Goal: Register for event/course

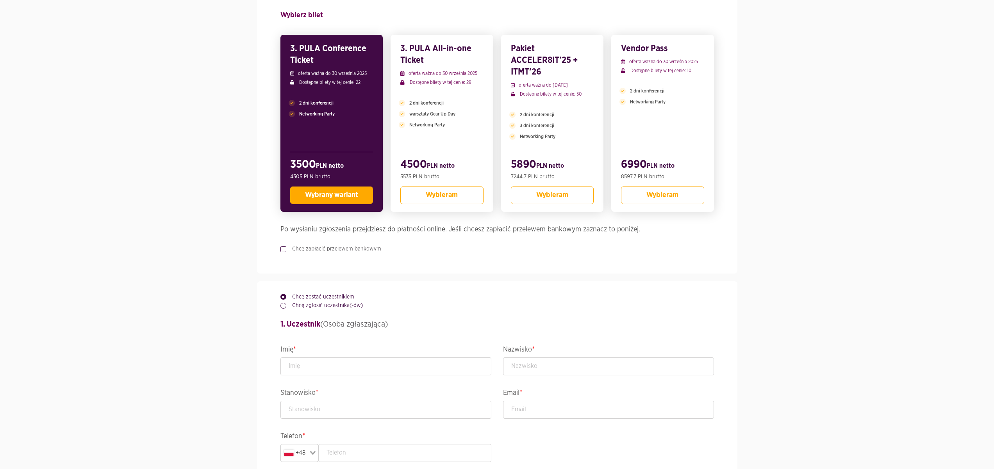
scroll to position [179, 0]
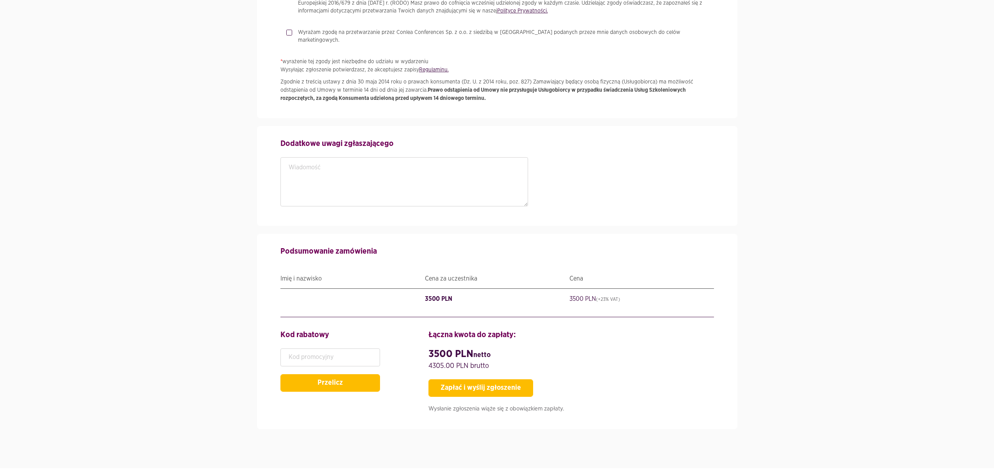
scroll to position [1139, 0]
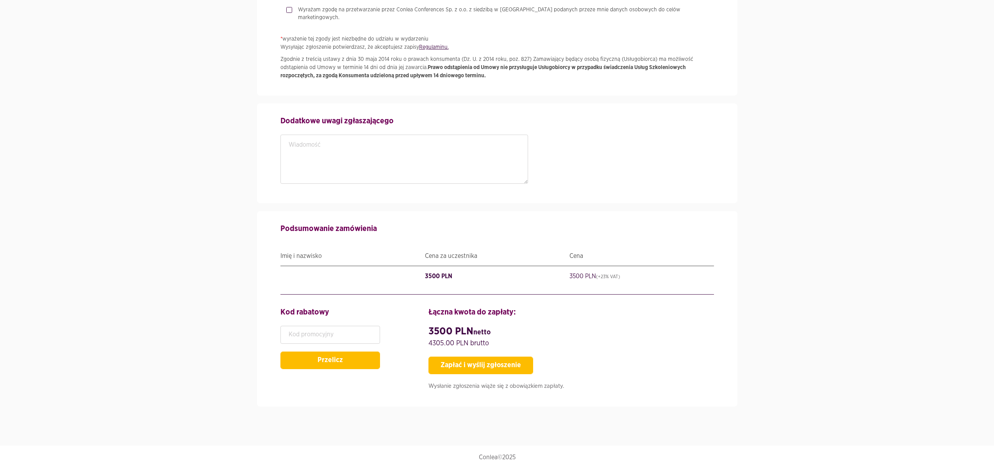
click at [322, 325] on div "Kod rabatowy Przelicz" at bounding box center [330, 338] width 100 height 63
click at [325, 336] on input "text" at bounding box center [330, 335] width 100 height 18
paste input "SPEAKERPASS"
type input "SPEAKERPASS"
click at [321, 360] on button "Przelicz" at bounding box center [330, 361] width 100 height 18
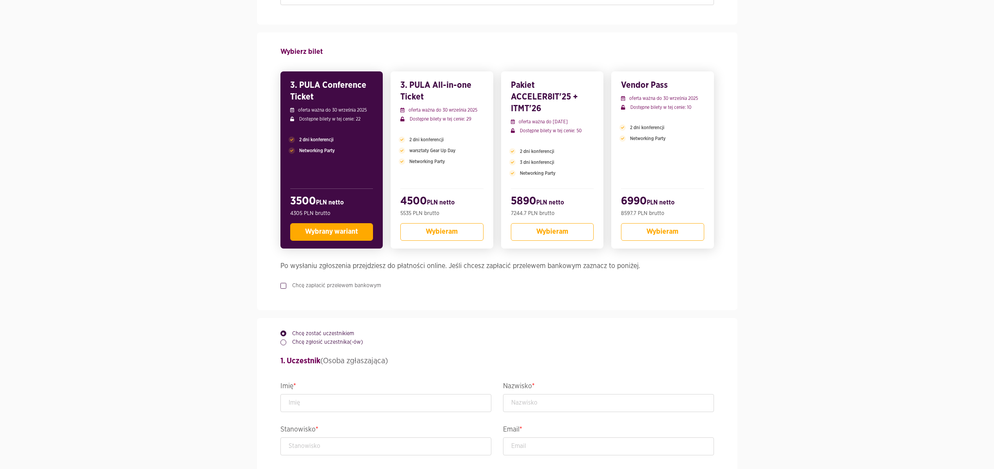
scroll to position [0, 0]
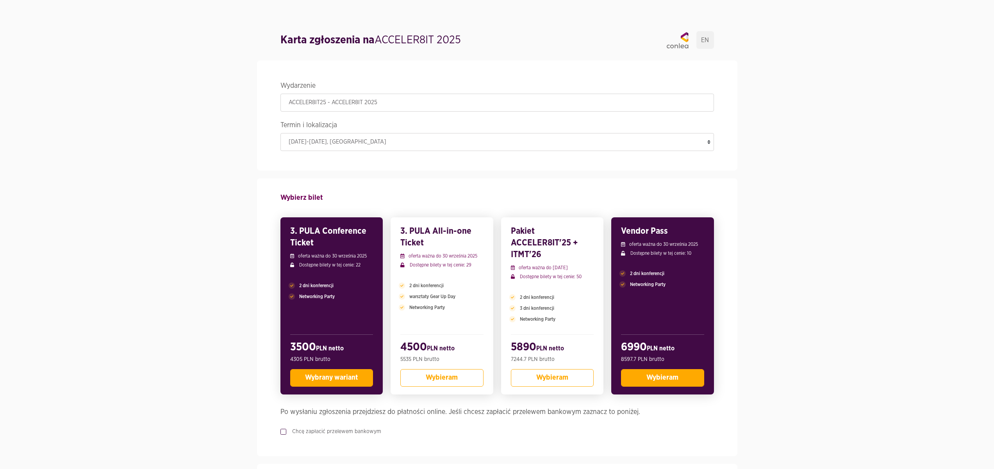
click at [630, 383] on button "Wybieram" at bounding box center [662, 378] width 83 height 18
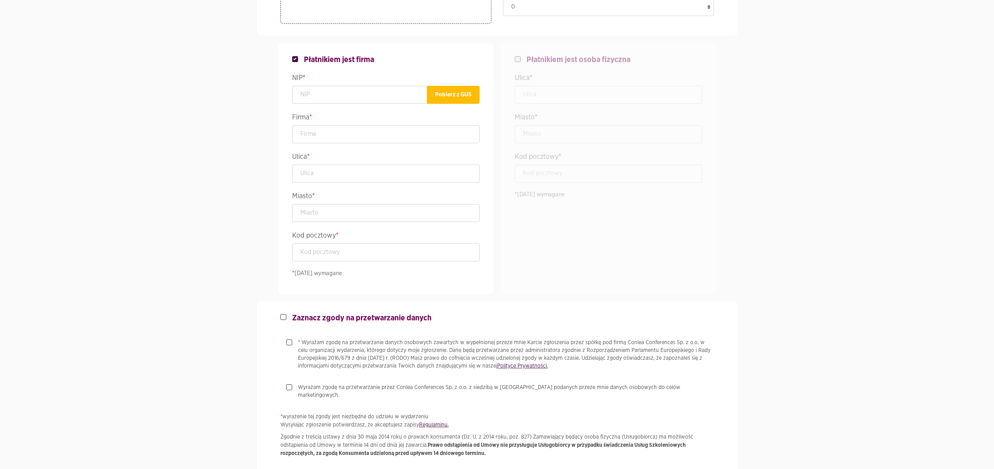
scroll to position [1123, 0]
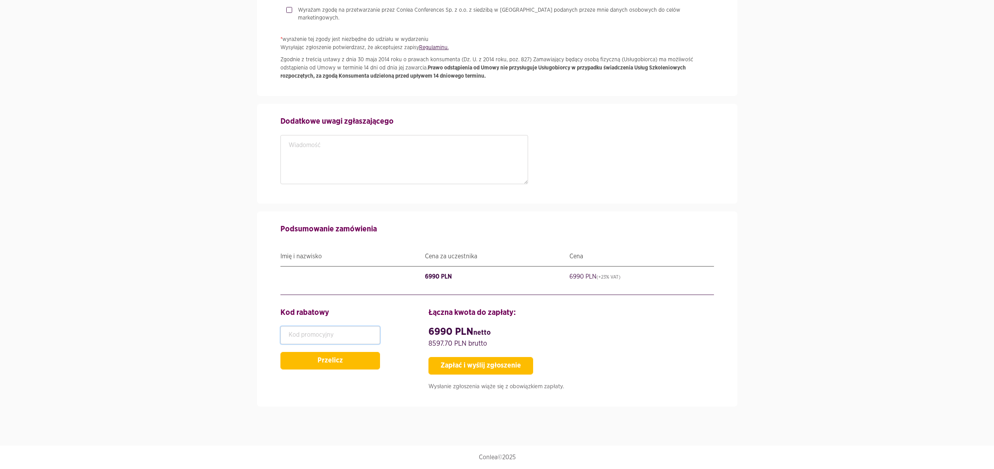
click at [360, 334] on input "text" at bounding box center [330, 335] width 100 height 18
paste input "SPEAKERPASS"
type input "SPEAKERPASS"
click at [319, 359] on button "Przelicz" at bounding box center [330, 361] width 100 height 18
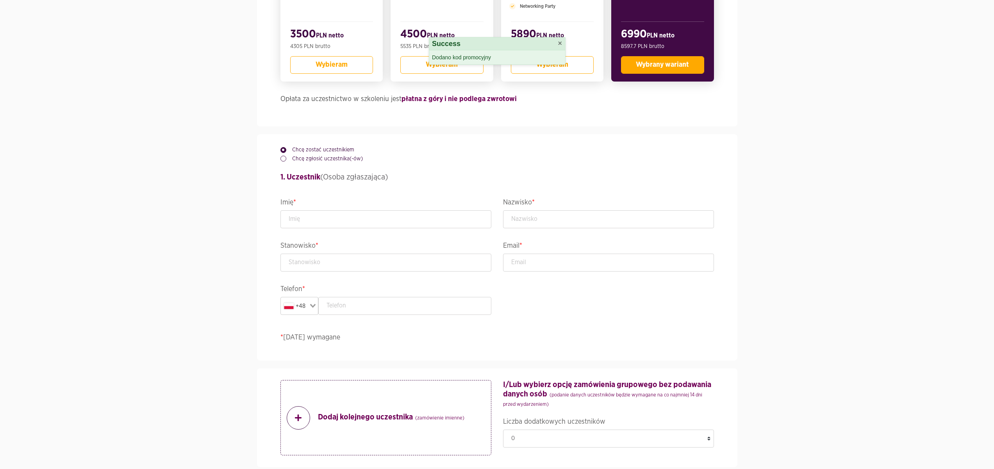
scroll to position [0, 0]
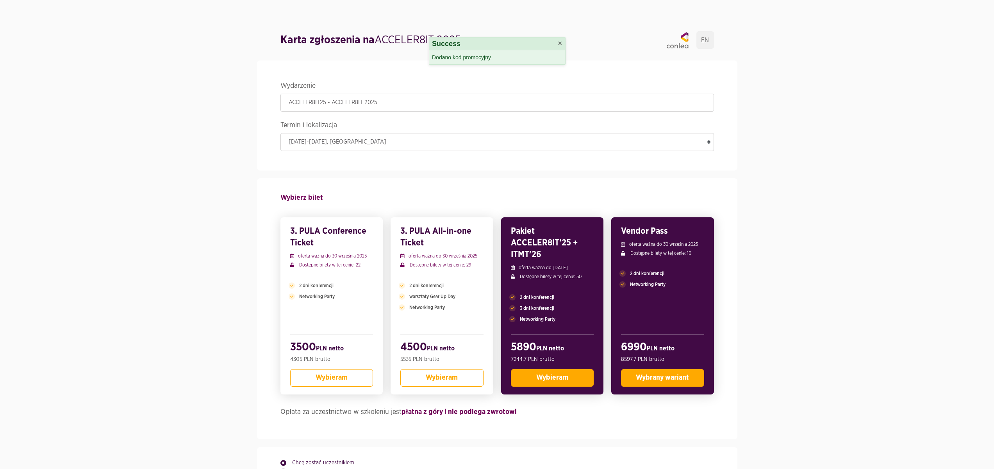
click at [532, 384] on button "Wybieram" at bounding box center [552, 378] width 83 height 18
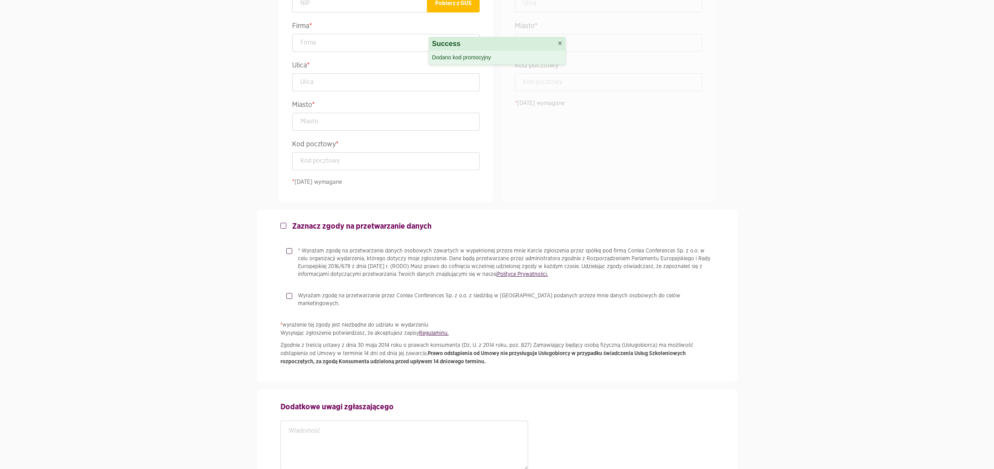
scroll to position [1139, 0]
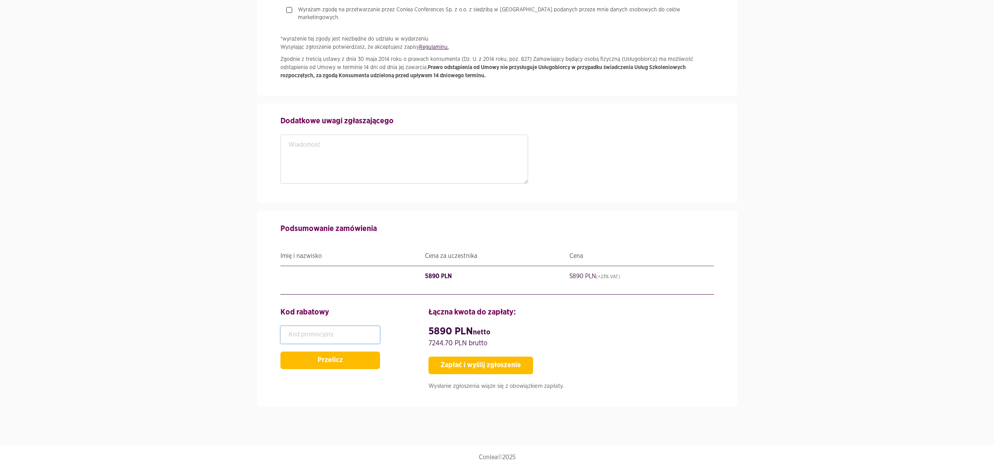
click at [314, 340] on input "text" at bounding box center [330, 335] width 100 height 18
paste input "SPEAKERPASS"
type input "SPEAKERPASS"
click at [323, 350] on div "Kod rabatowy SPEAKERPASS Przelicz" at bounding box center [330, 338] width 100 height 63
click at [325, 360] on button "Przelicz" at bounding box center [330, 361] width 100 height 18
